Goal: Information Seeking & Learning: Learn about a topic

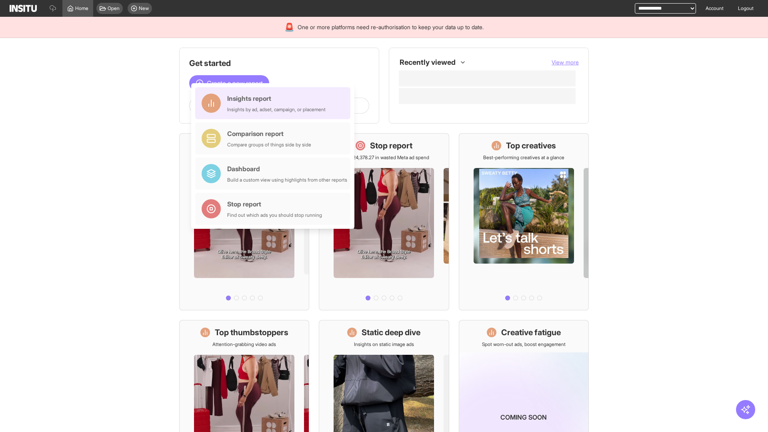
click at [275, 103] on div "Insights report Insights by ad, adset, campaign, or placement" at bounding box center [276, 103] width 98 height 19
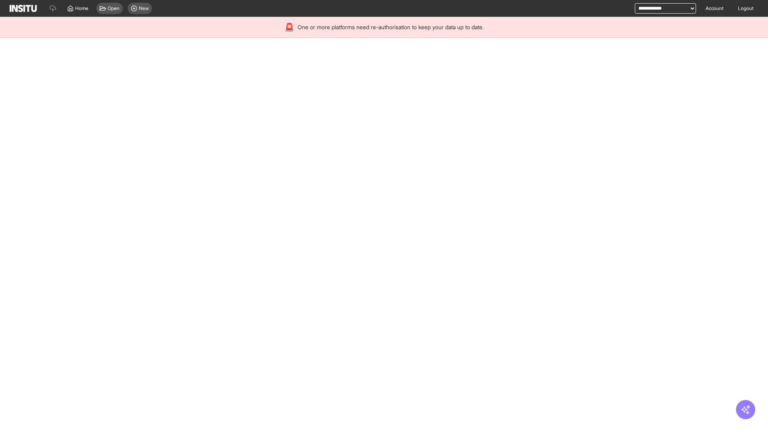
select select "**"
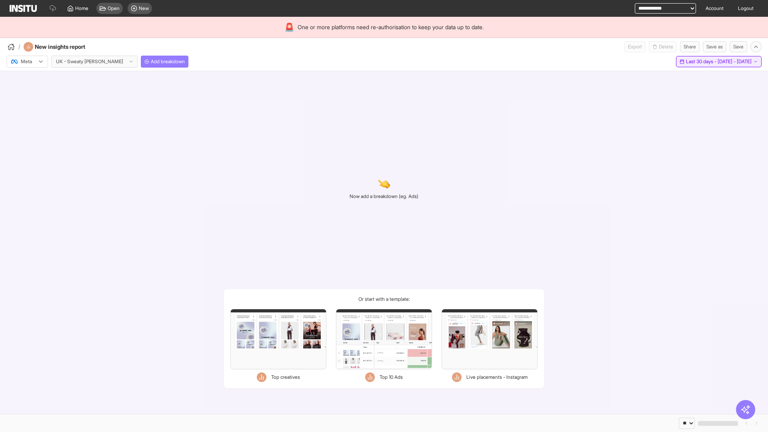
click at [700, 62] on span "Last 30 days - [DATE] - [DATE]" at bounding box center [719, 61] width 66 height 6
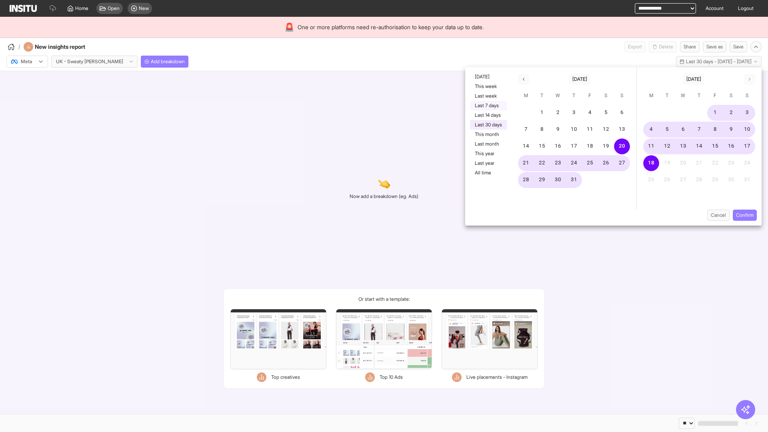
click at [488, 106] on button "Last 7 days" at bounding box center [488, 106] width 37 height 10
